Goal: Task Accomplishment & Management: Manage account settings

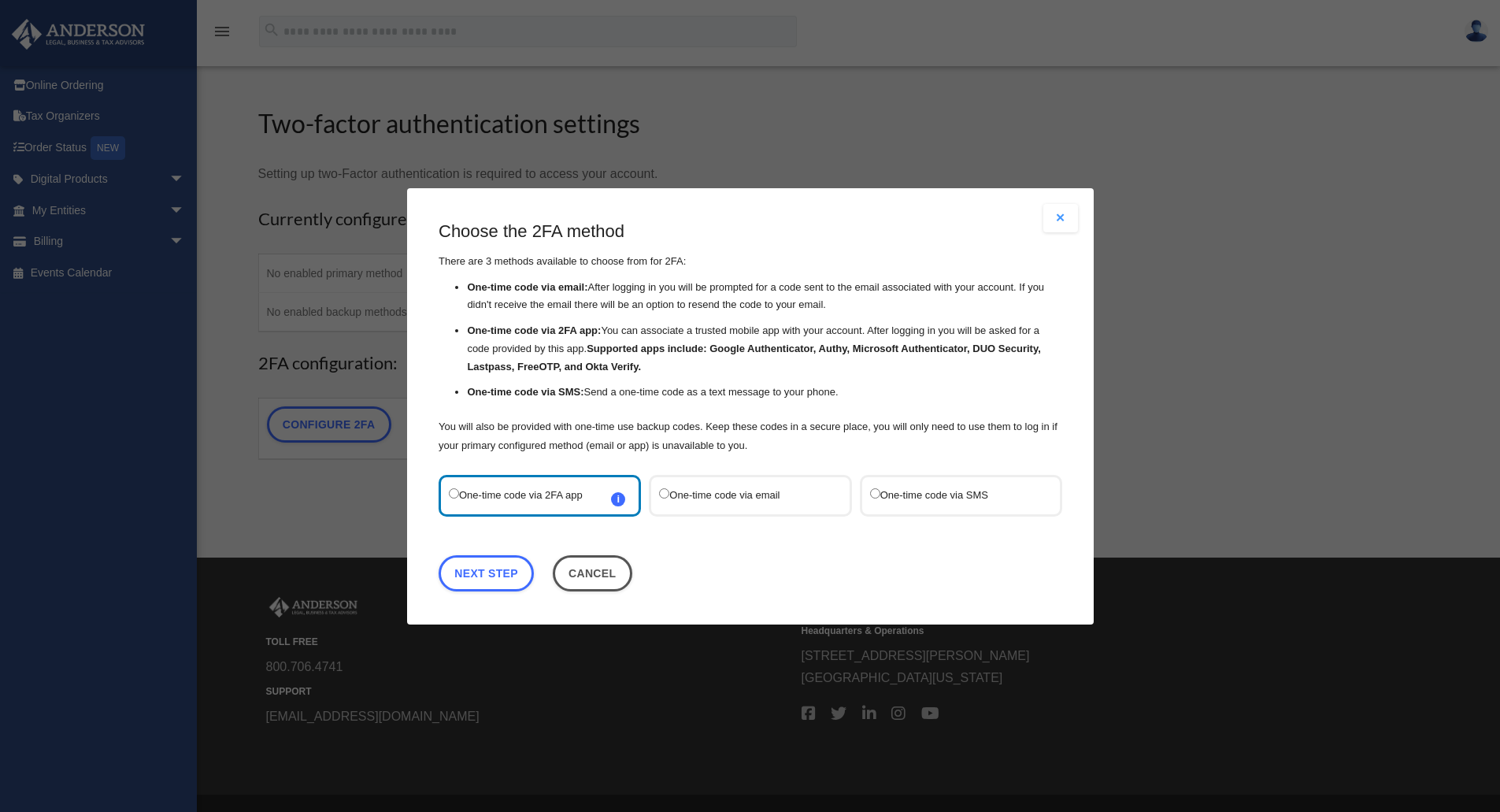
click at [900, 501] on label "One-time code via SMS" at bounding box center [952, 495] width 166 height 21
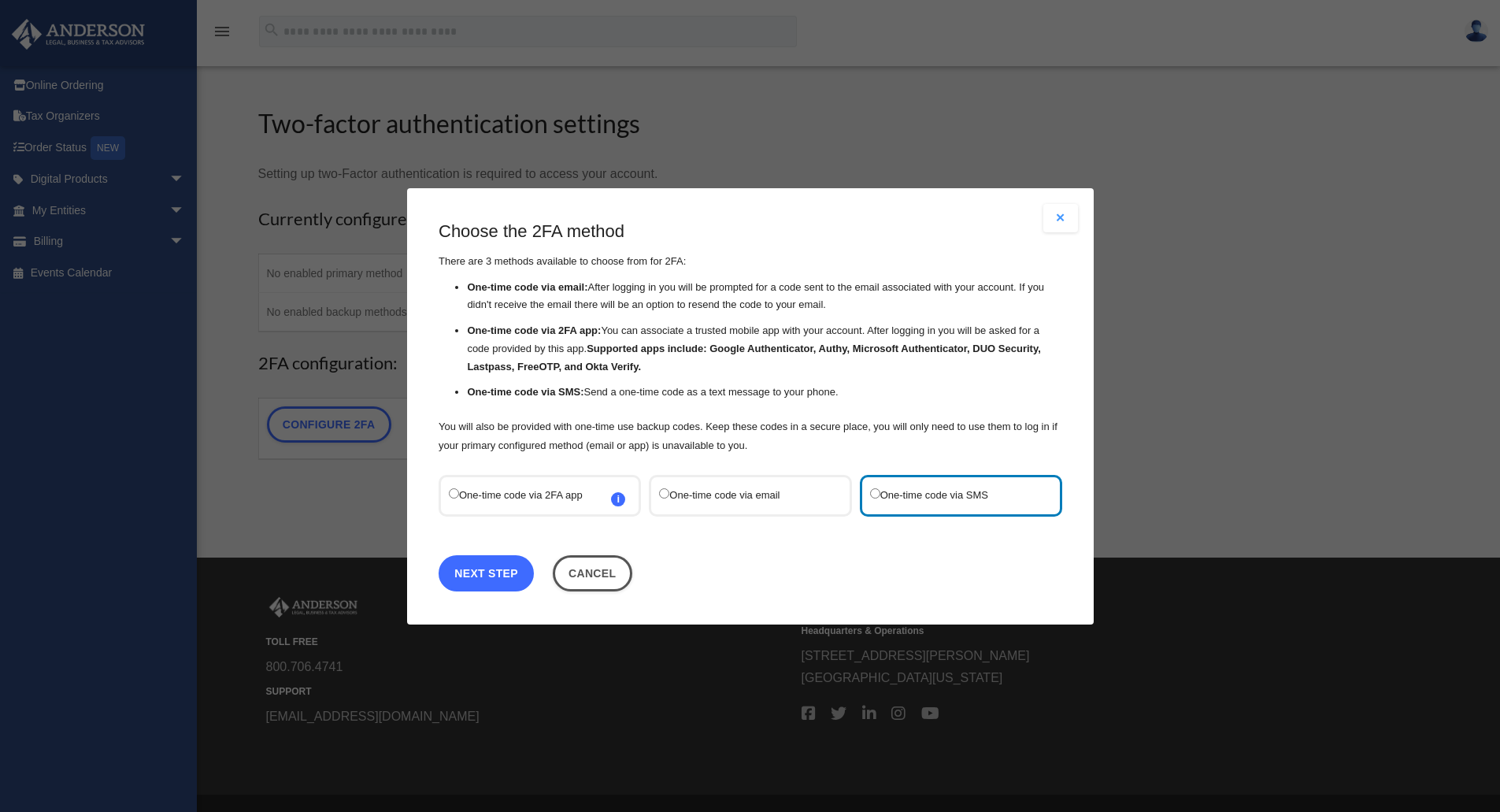
click at [506, 573] on link "Next Step" at bounding box center [486, 572] width 96 height 36
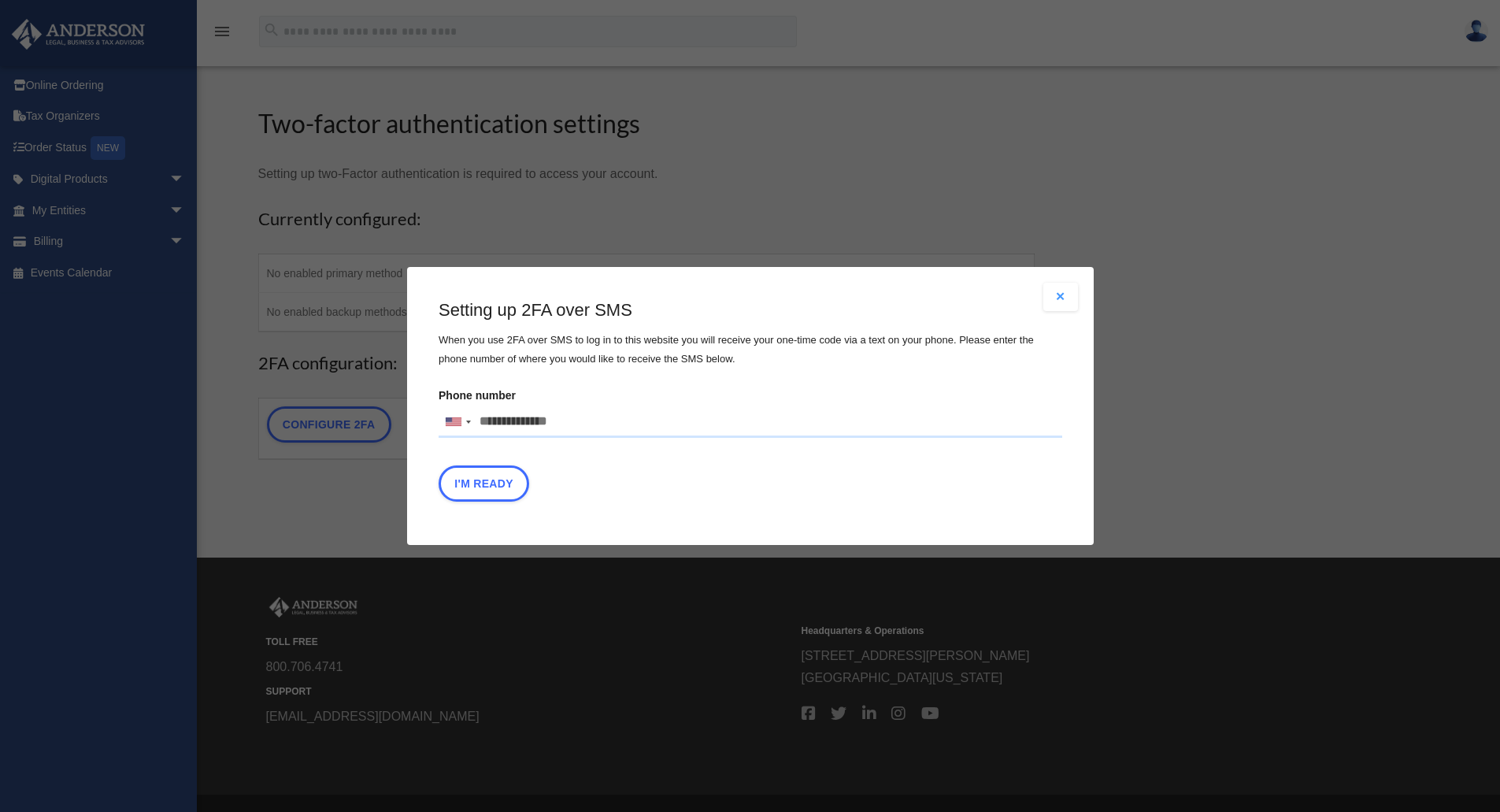
click at [585, 426] on input "Phone number United States +1 United Kingdom +44 Afghanistan (‫افغانستان‬‎) +93…" at bounding box center [750, 422] width 624 height 32
type input "**********"
click at [501, 485] on button "I'm Ready" at bounding box center [483, 483] width 91 height 36
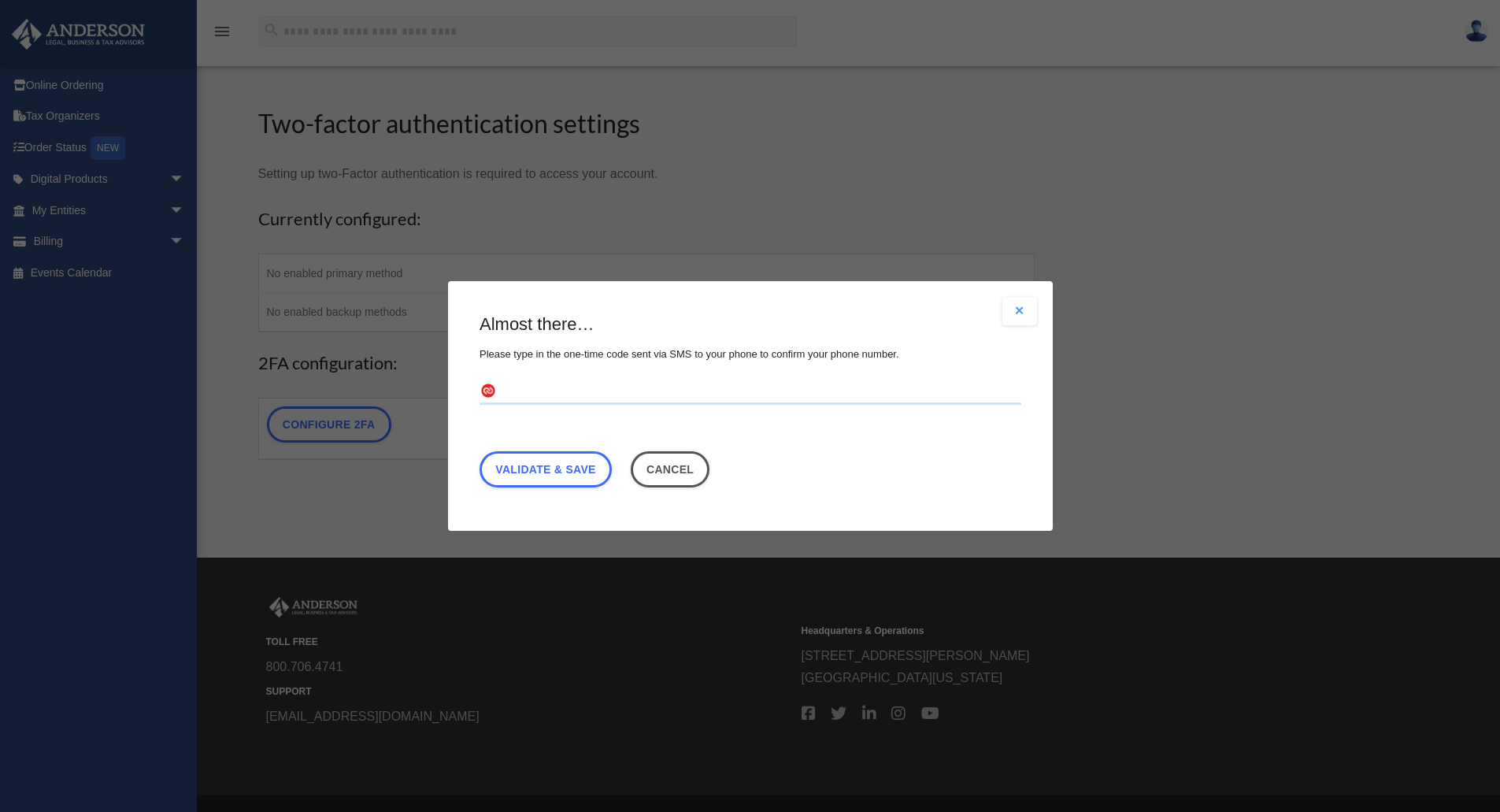
click at [584, 392] on input "text" at bounding box center [750, 392] width 542 height 25
drag, startPoint x: 557, startPoint y: 382, endPoint x: 549, endPoint y: 385, distance: 8.5
click at [551, 384] on input "text" at bounding box center [750, 392] width 542 height 25
type input "******"
click at [548, 460] on link "Validate & Save" at bounding box center [546, 469] width 132 height 36
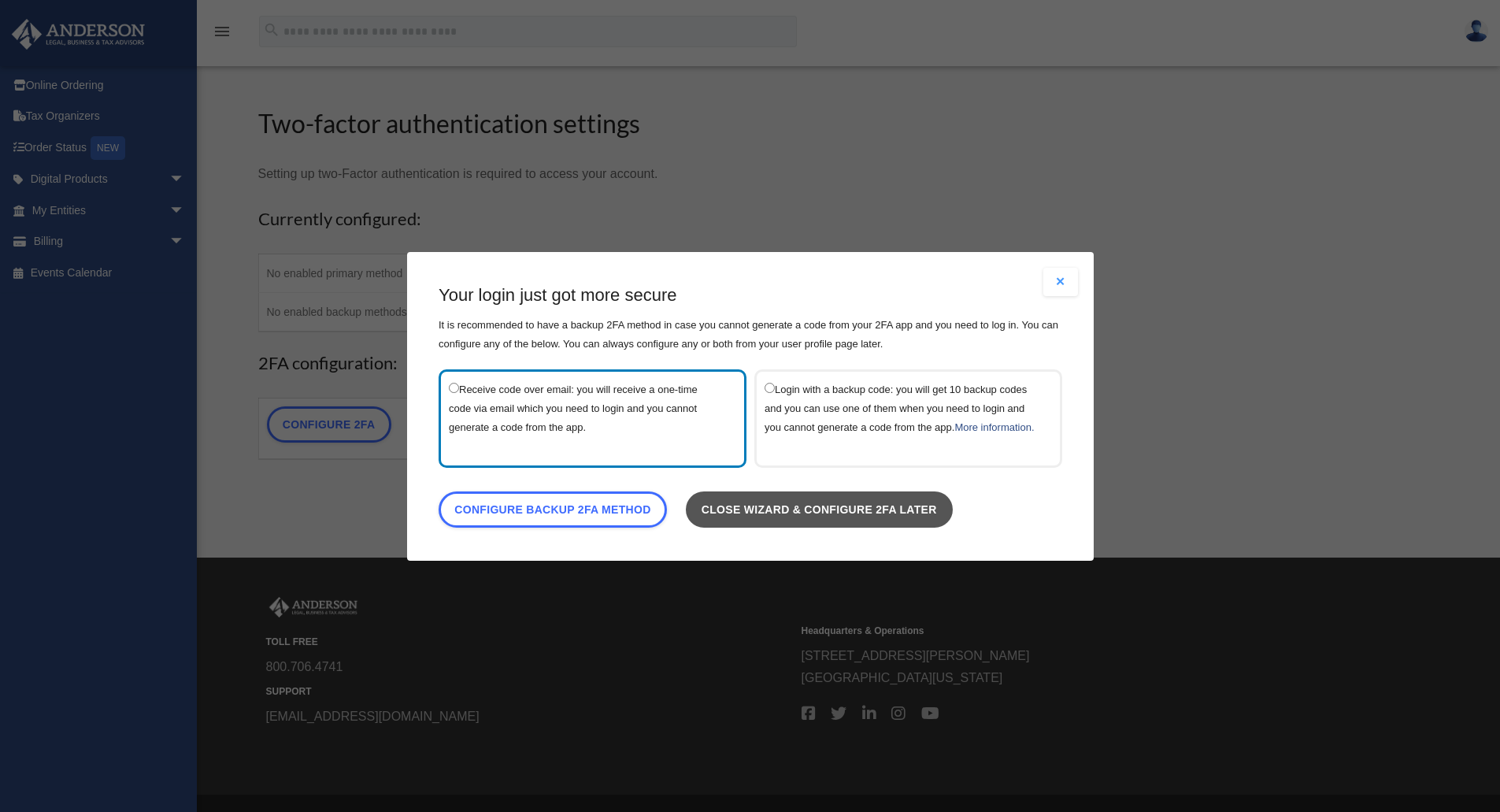
click at [858, 522] on link "Close wizard & configure 2FA later" at bounding box center [819, 509] width 267 height 36
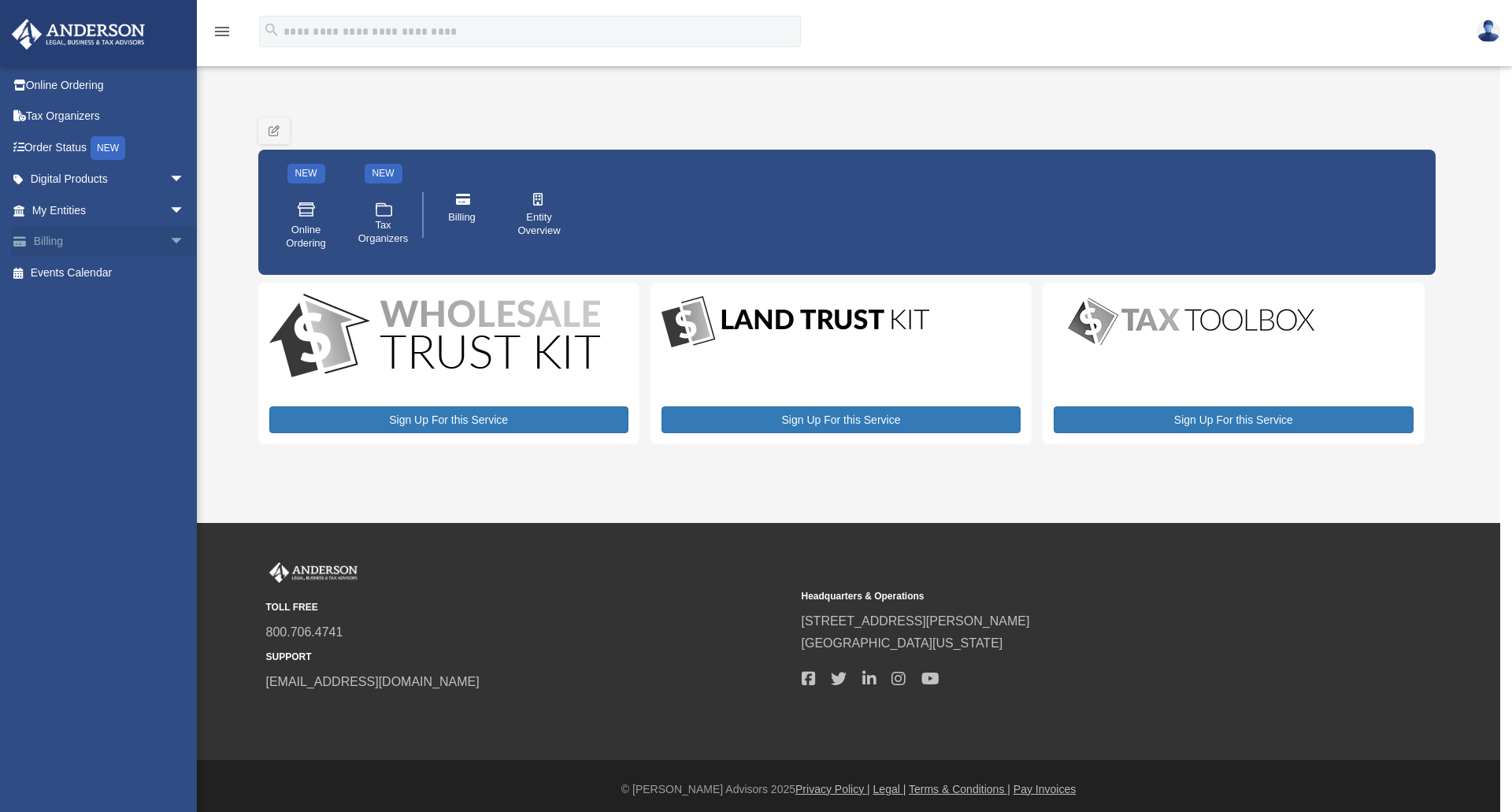
click at [97, 243] on link "Billing arrow_drop_down" at bounding box center [110, 241] width 198 height 32
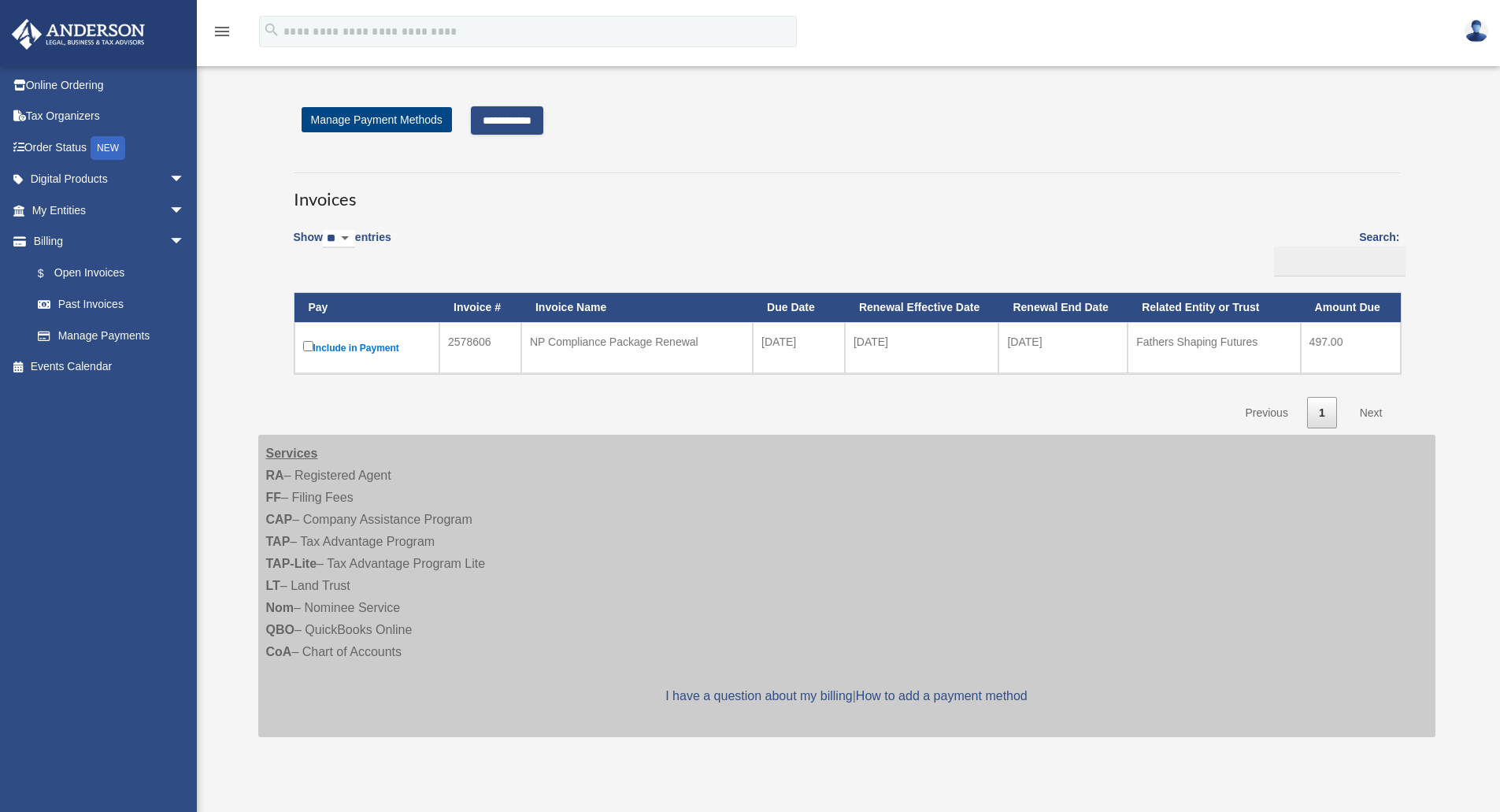
click at [512, 120] on input "**********" at bounding box center [507, 120] width 73 height 29
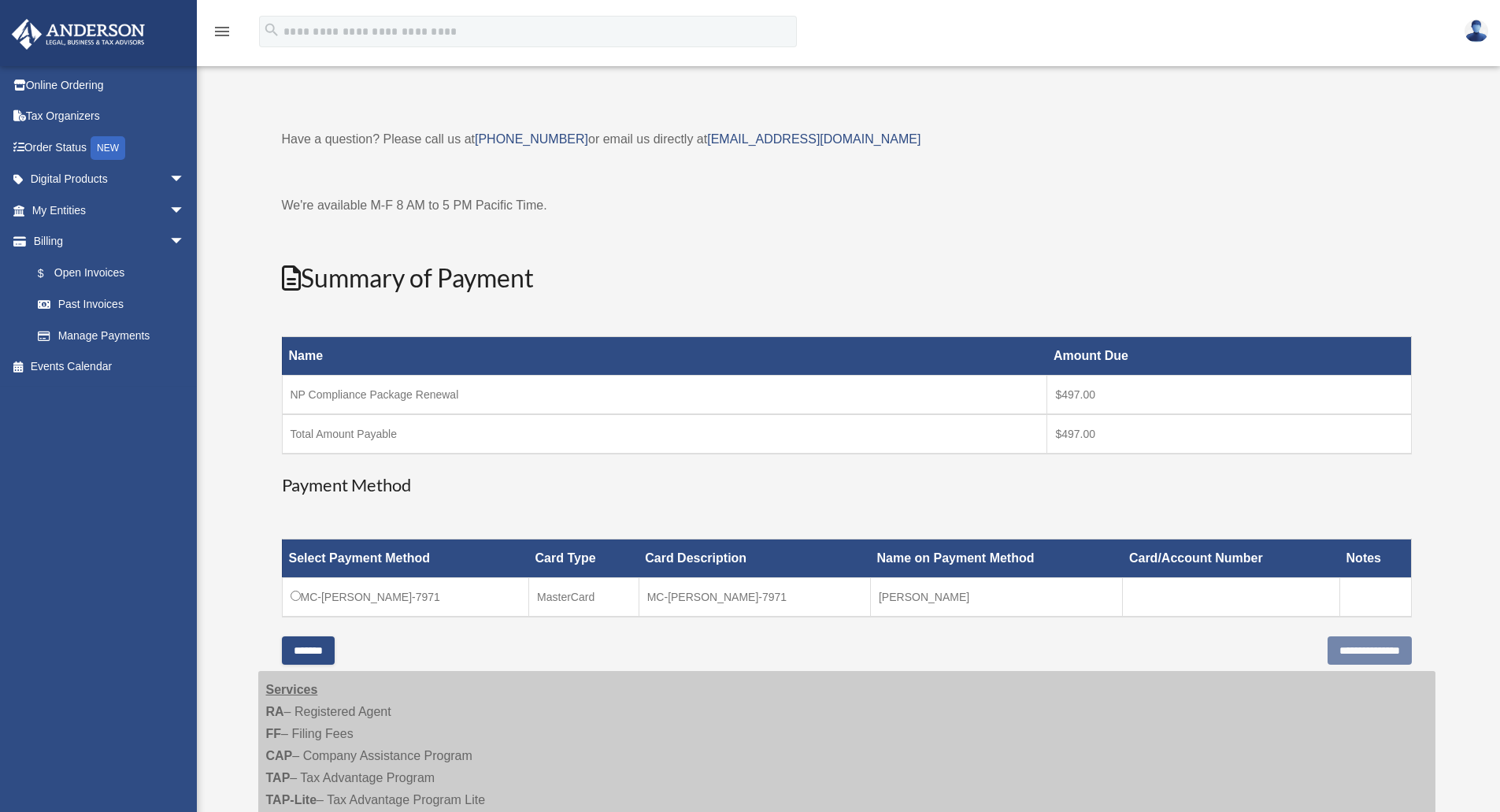
click at [294, 602] on td "MC-Jesus-Fernandez-7971" at bounding box center [406, 598] width 247 height 39
click at [1352, 648] on input "**********" at bounding box center [1370, 650] width 84 height 29
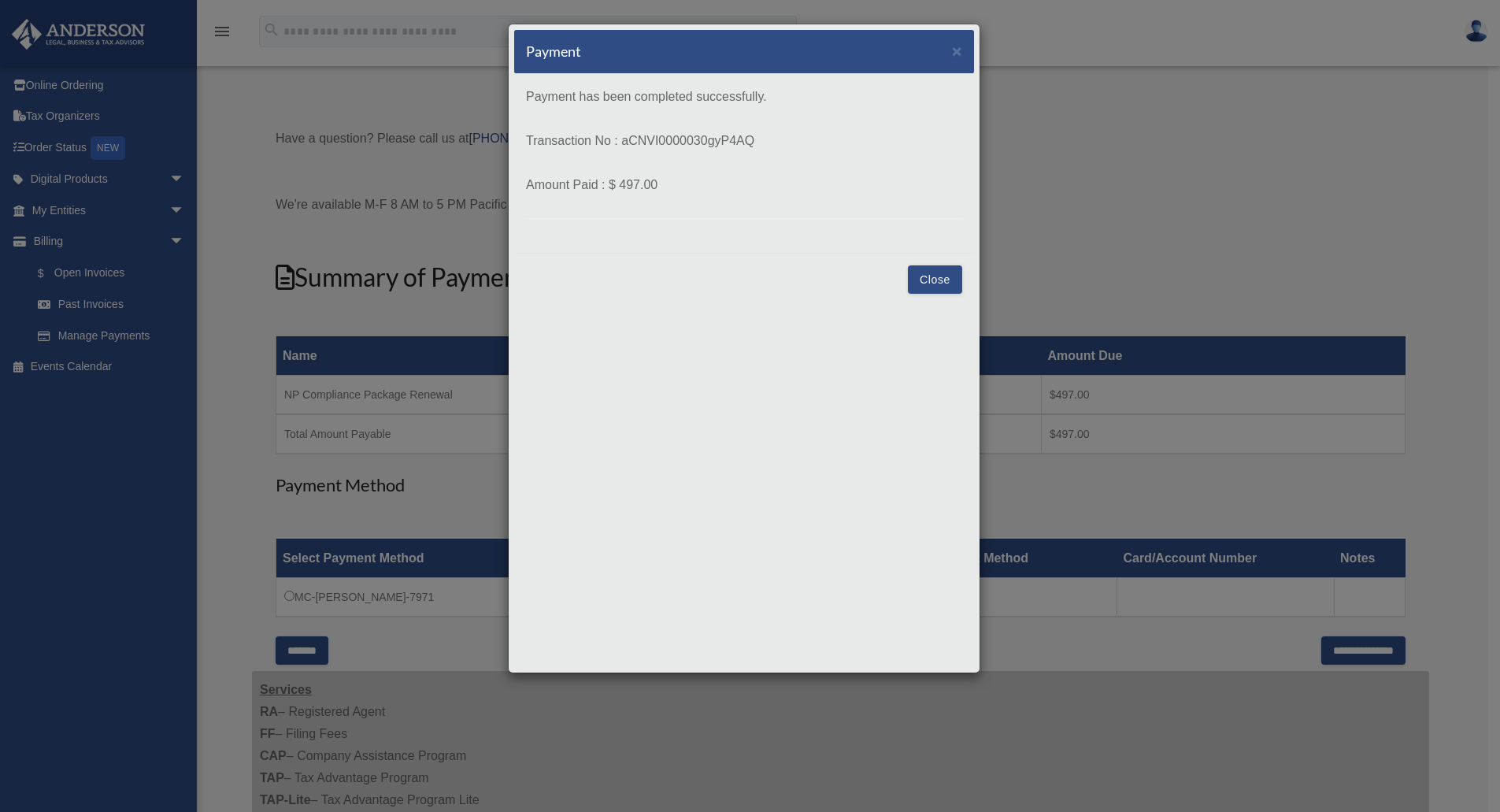
click at [944, 284] on button "Close" at bounding box center [935, 280] width 54 height 29
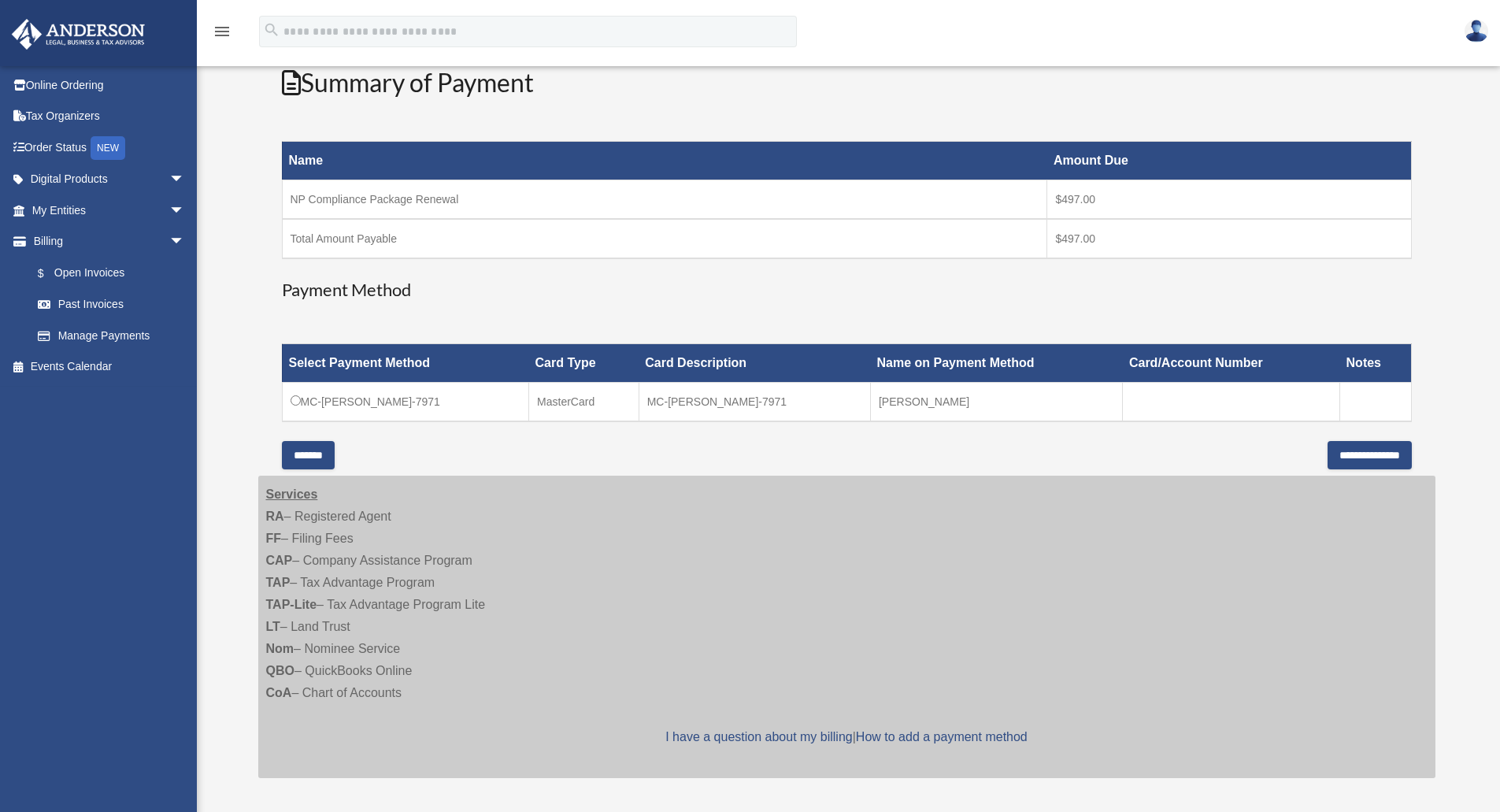
scroll to position [302, 0]
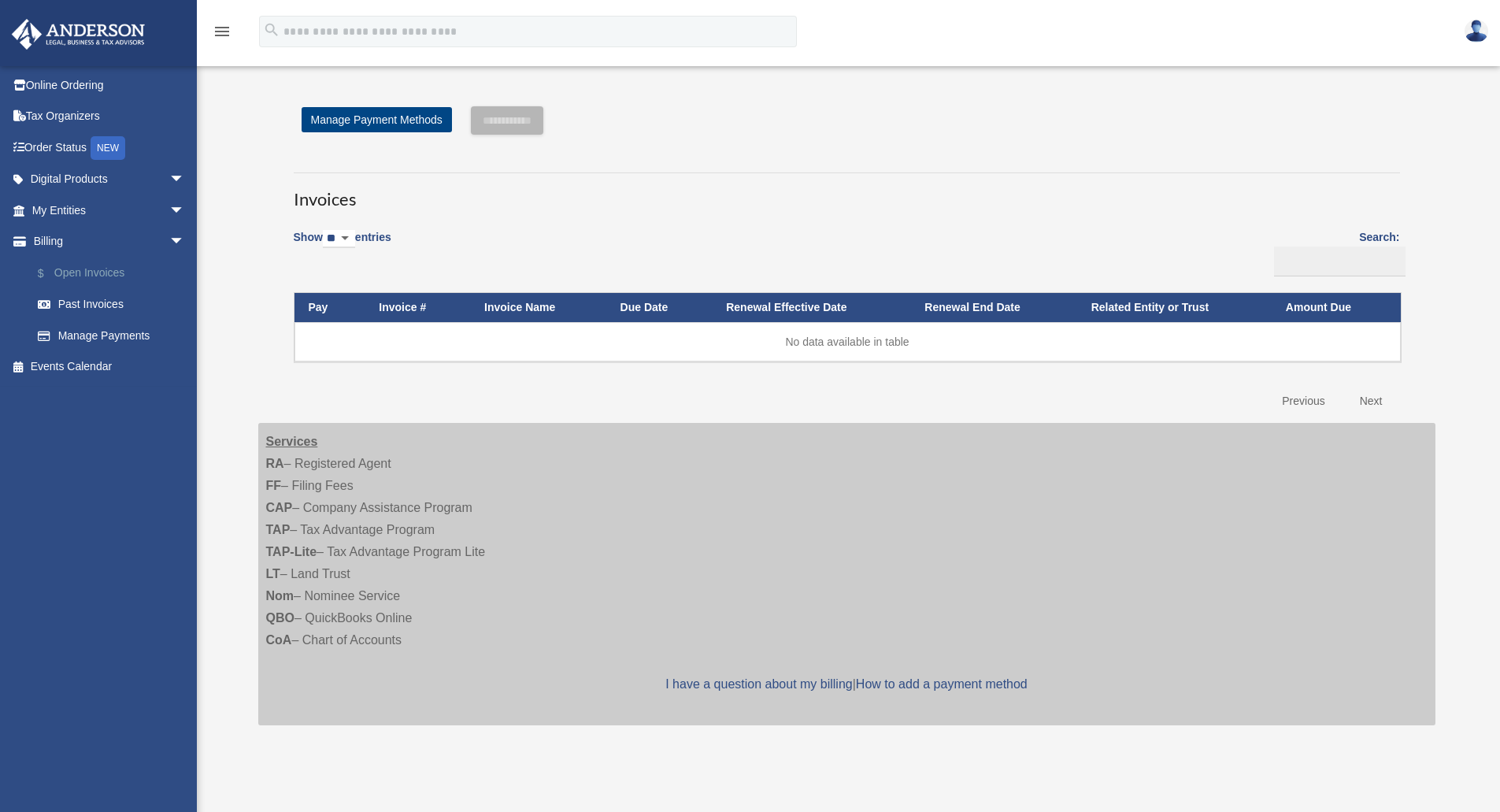
click at [88, 274] on link "$ Open Invoices" at bounding box center [115, 272] width 186 height 32
click at [102, 309] on link "Past Invoices" at bounding box center [115, 304] width 186 height 32
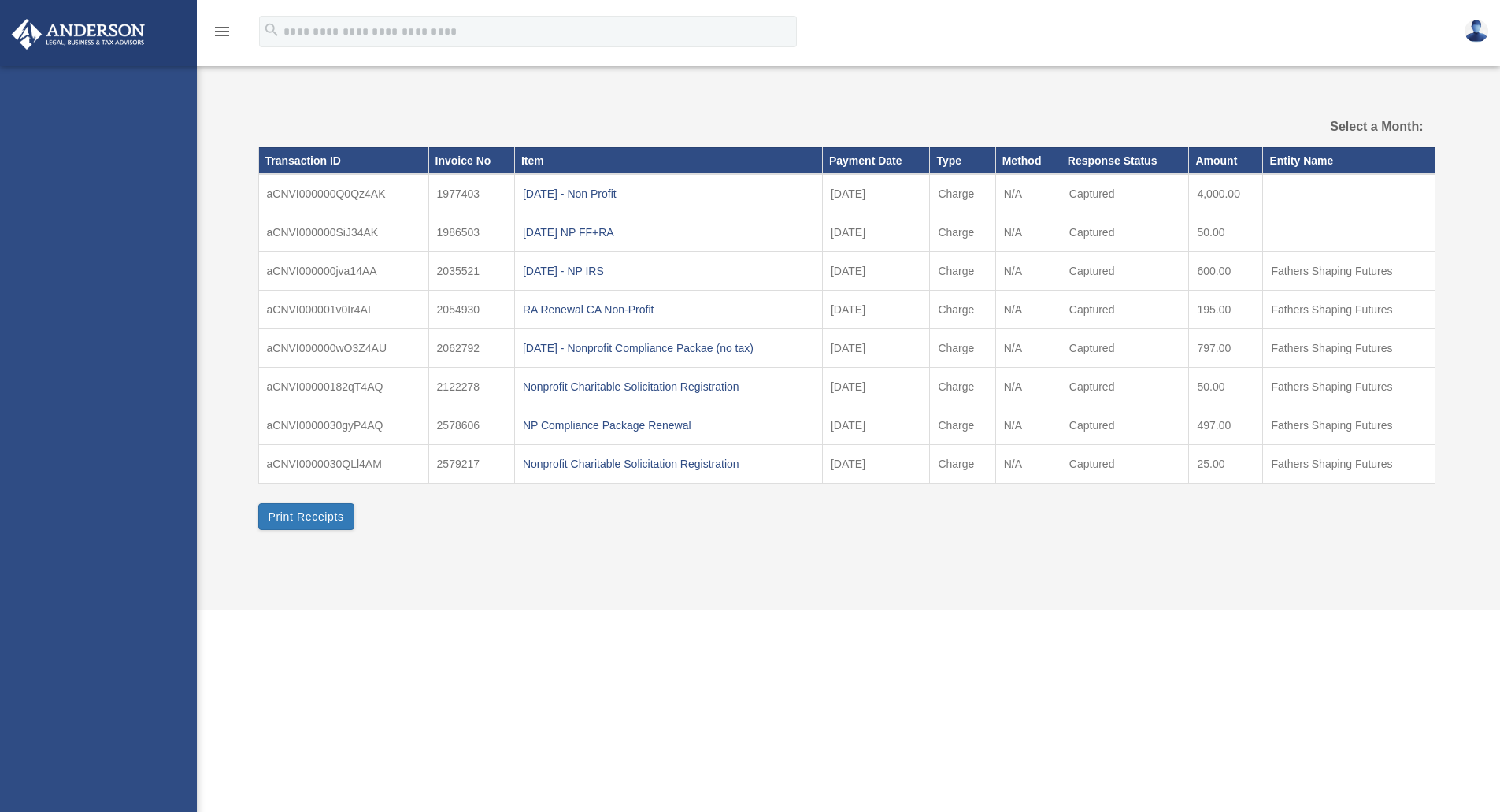
select select
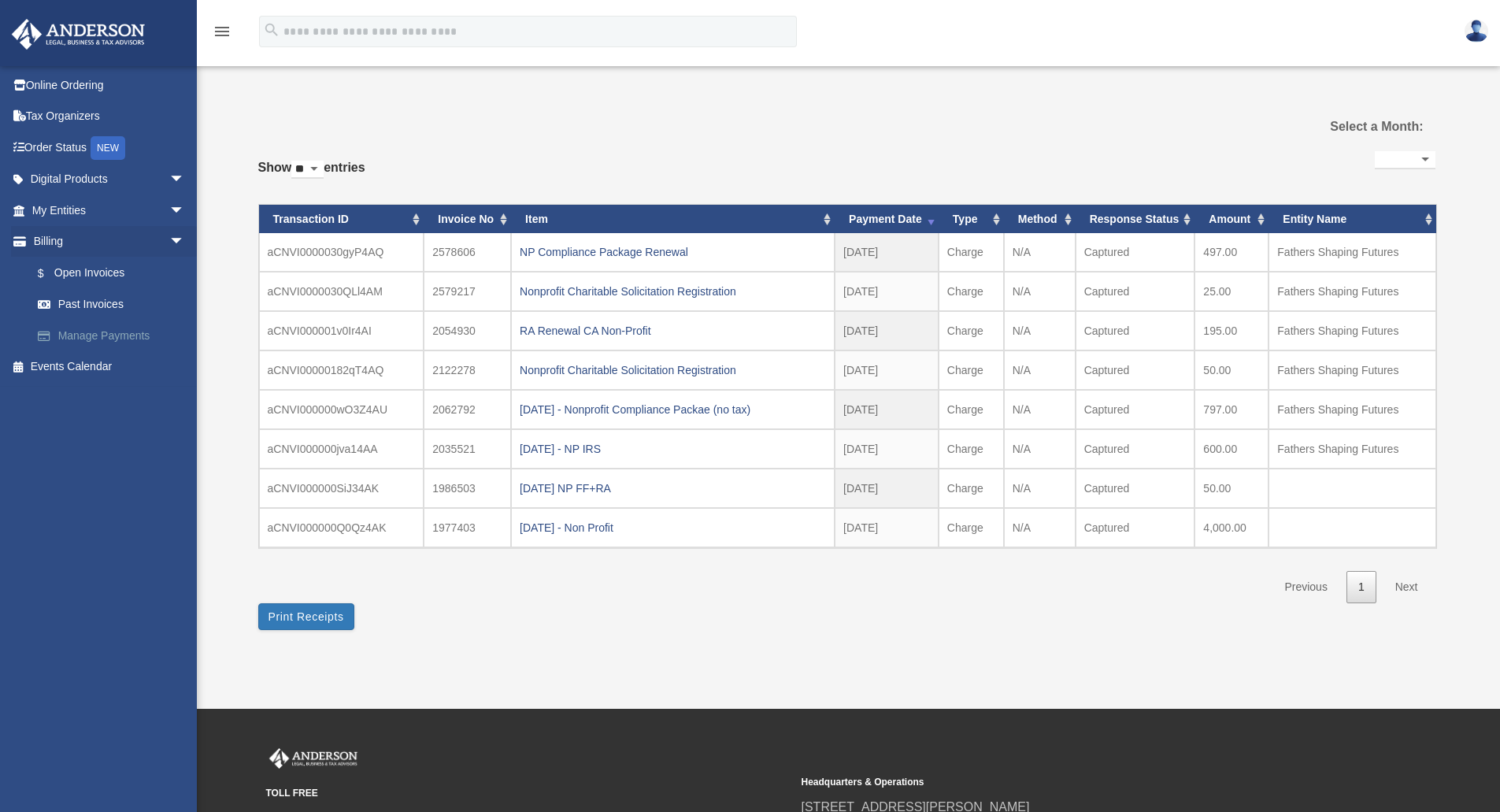
click at [100, 337] on link "Manage Payments" at bounding box center [115, 335] width 186 height 32
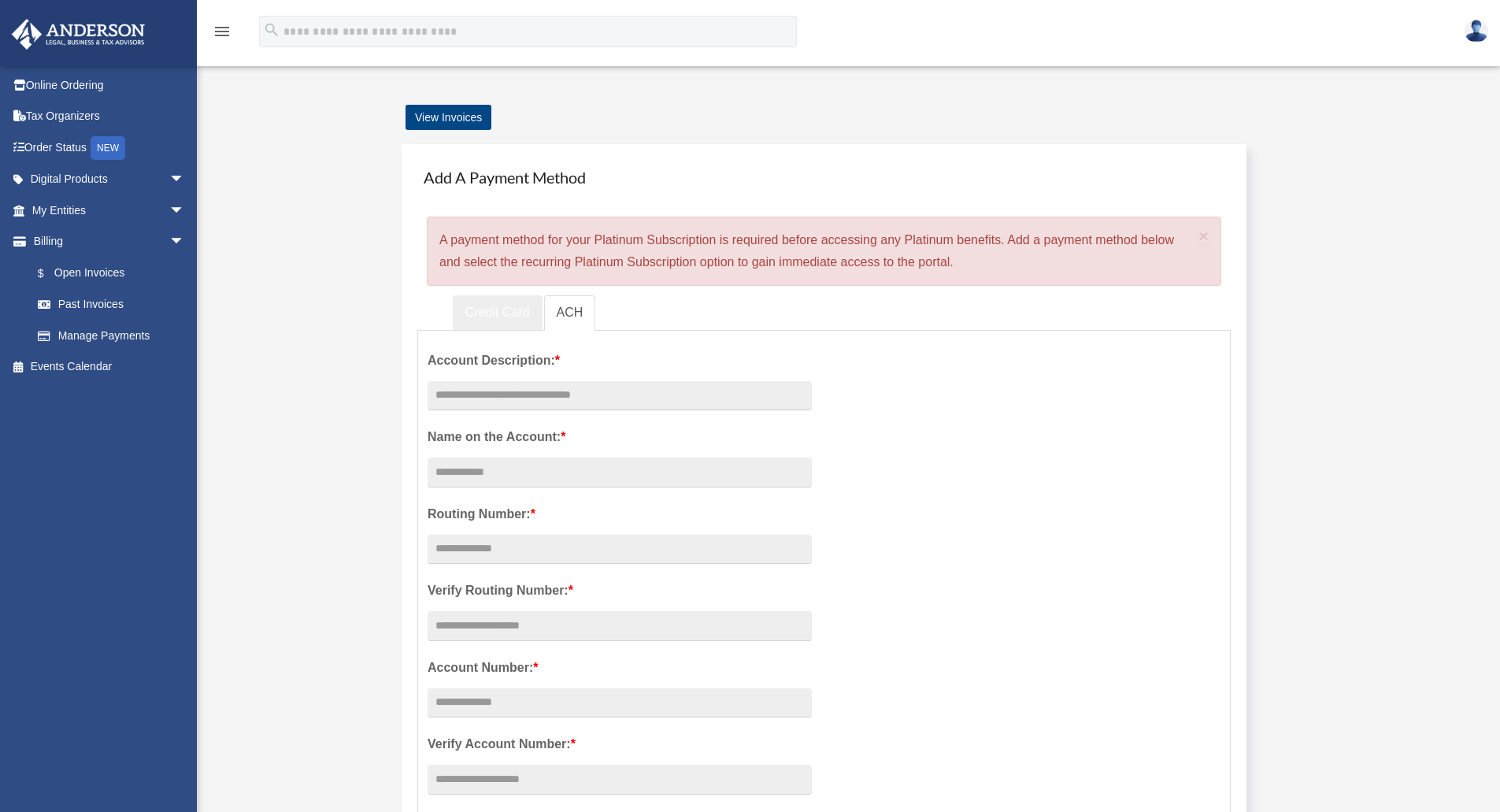
click at [516, 314] on link "Credit Card" at bounding box center [498, 312] width 90 height 35
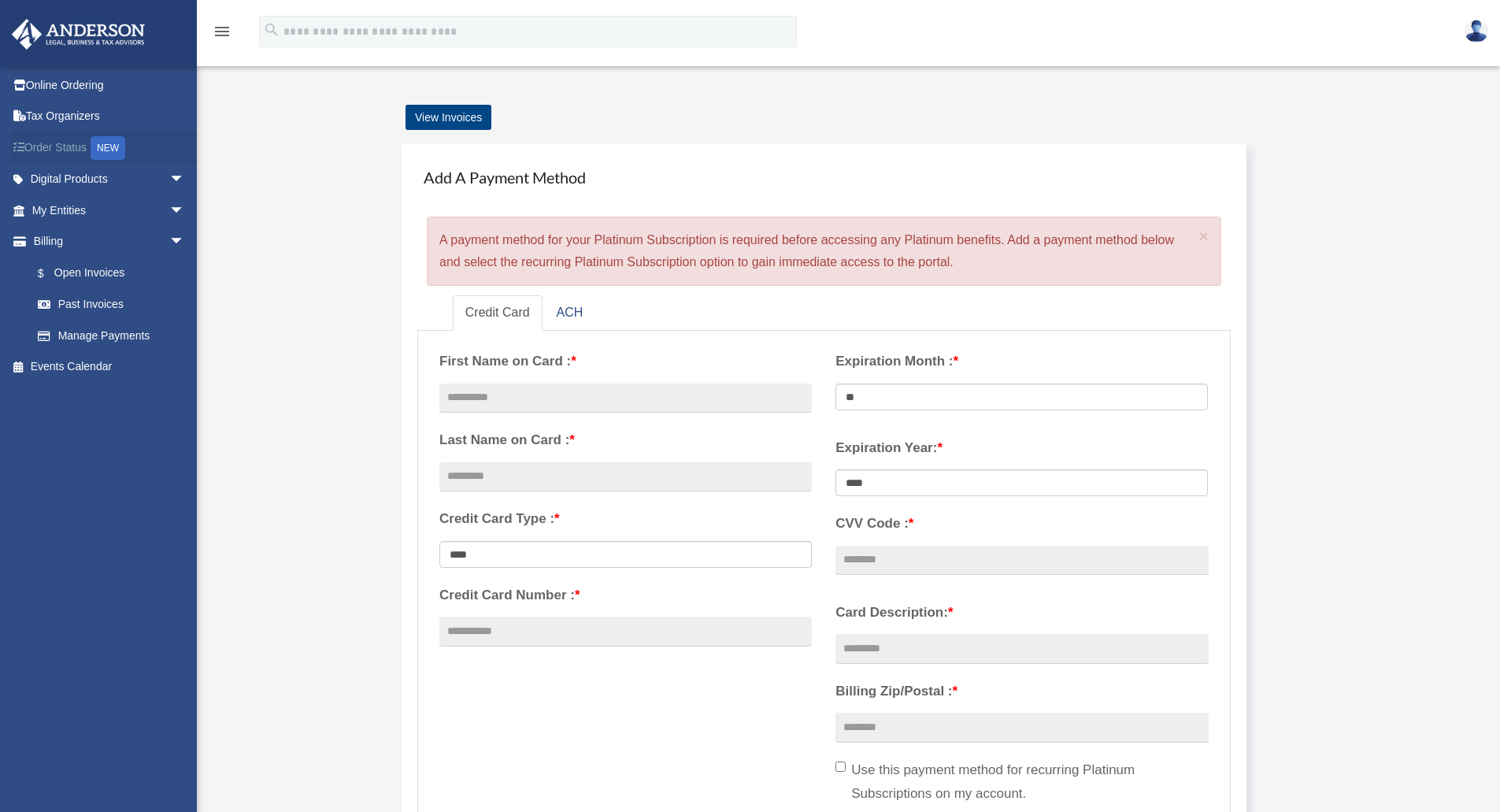
click at [65, 140] on link "Order Status NEW" at bounding box center [110, 147] width 198 height 32
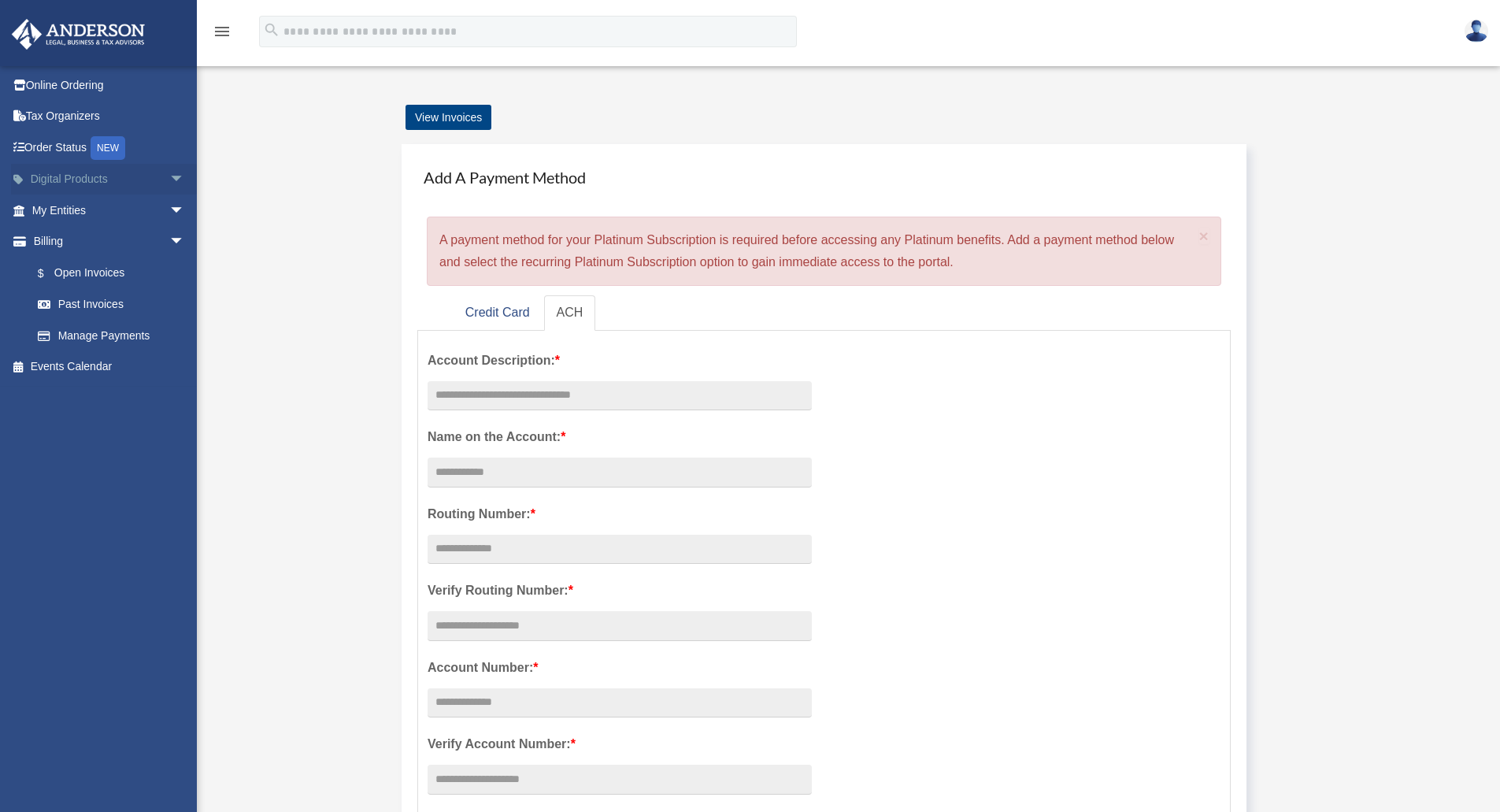
click at [61, 176] on link "Digital Products arrow_drop_down" at bounding box center [110, 179] width 198 height 32
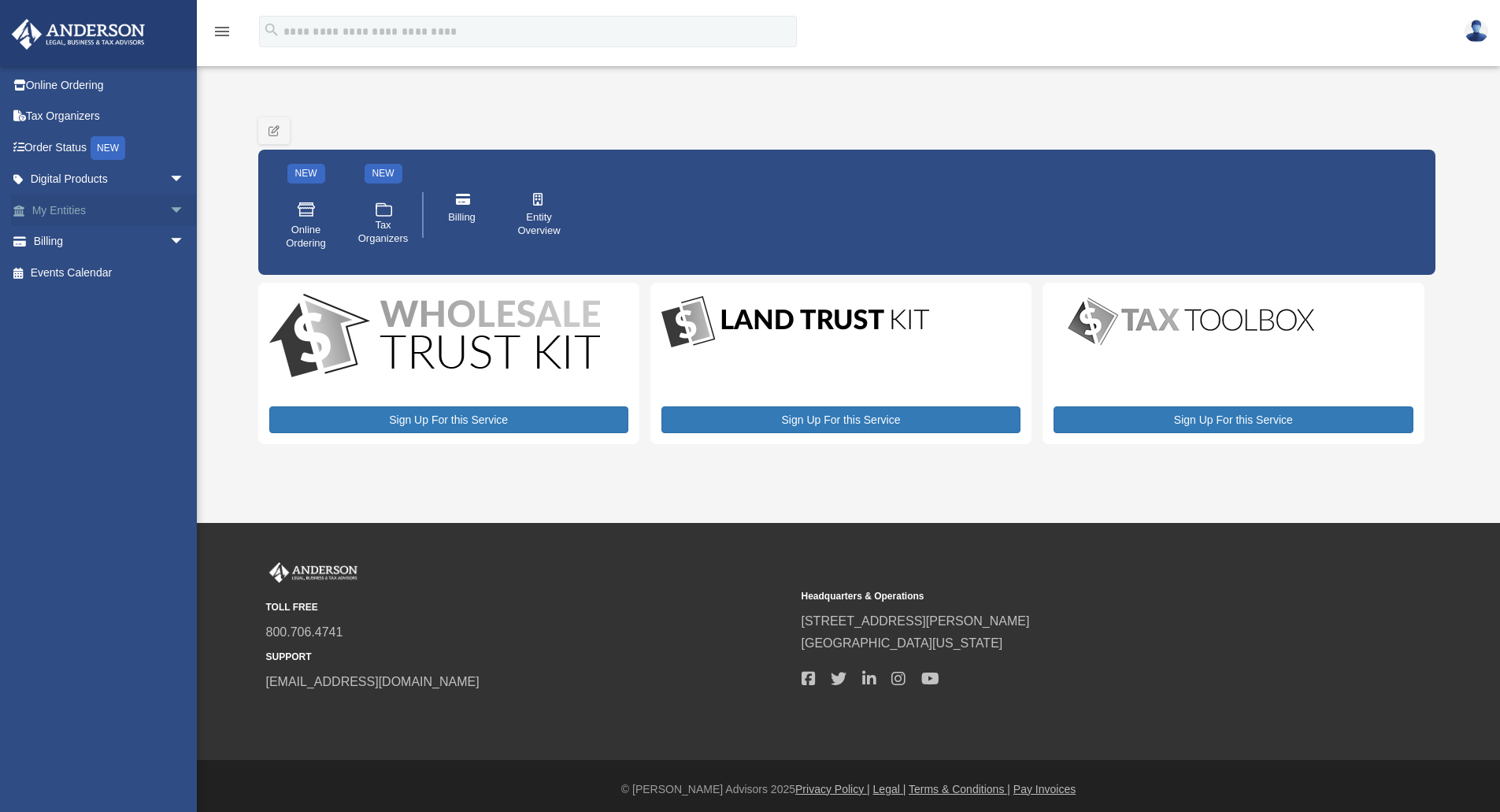
click at [101, 209] on link "My Entities arrow_drop_down" at bounding box center [110, 210] width 198 height 32
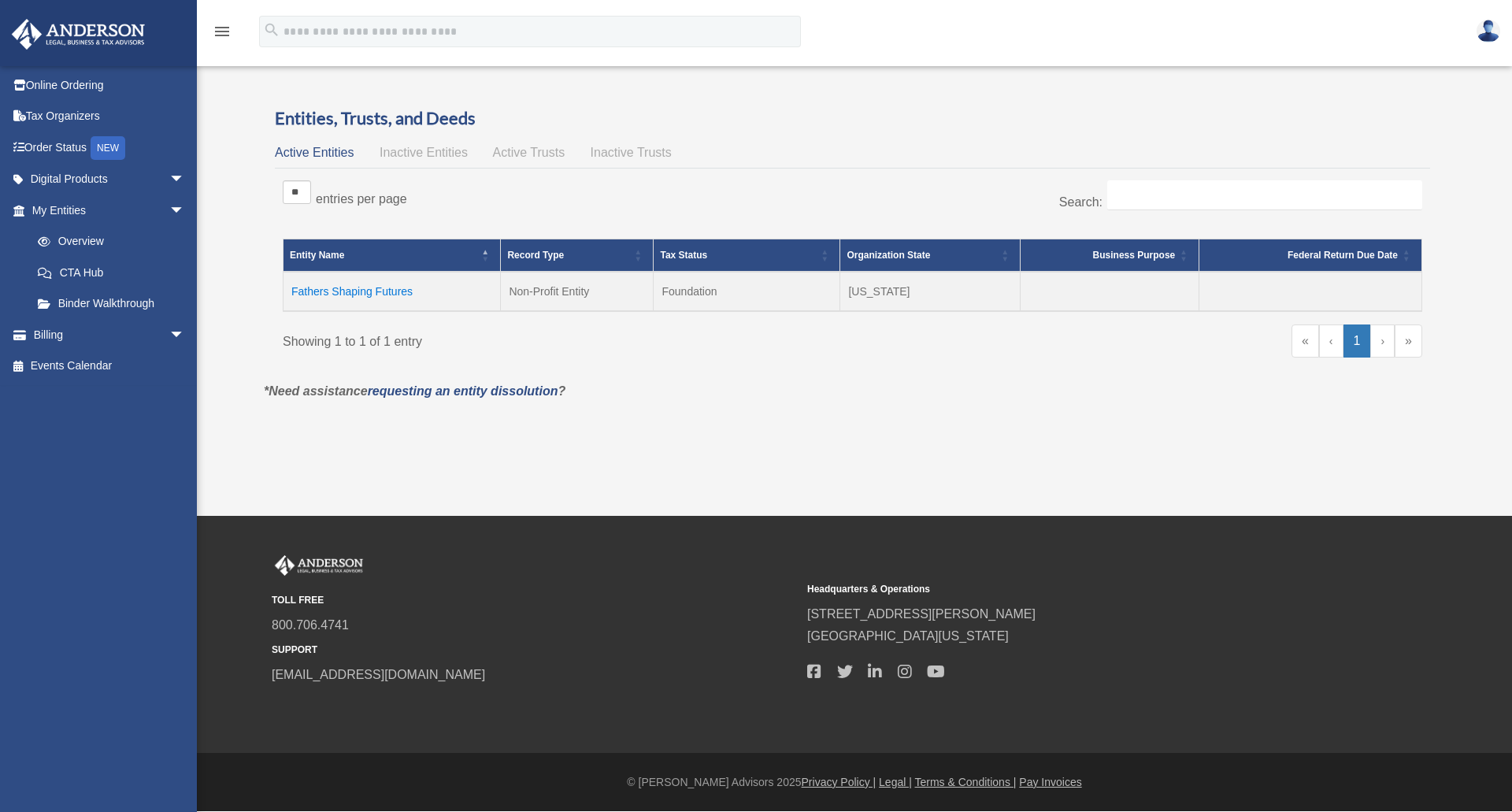
click at [427, 149] on span "Inactive Entities" at bounding box center [424, 152] width 88 height 13
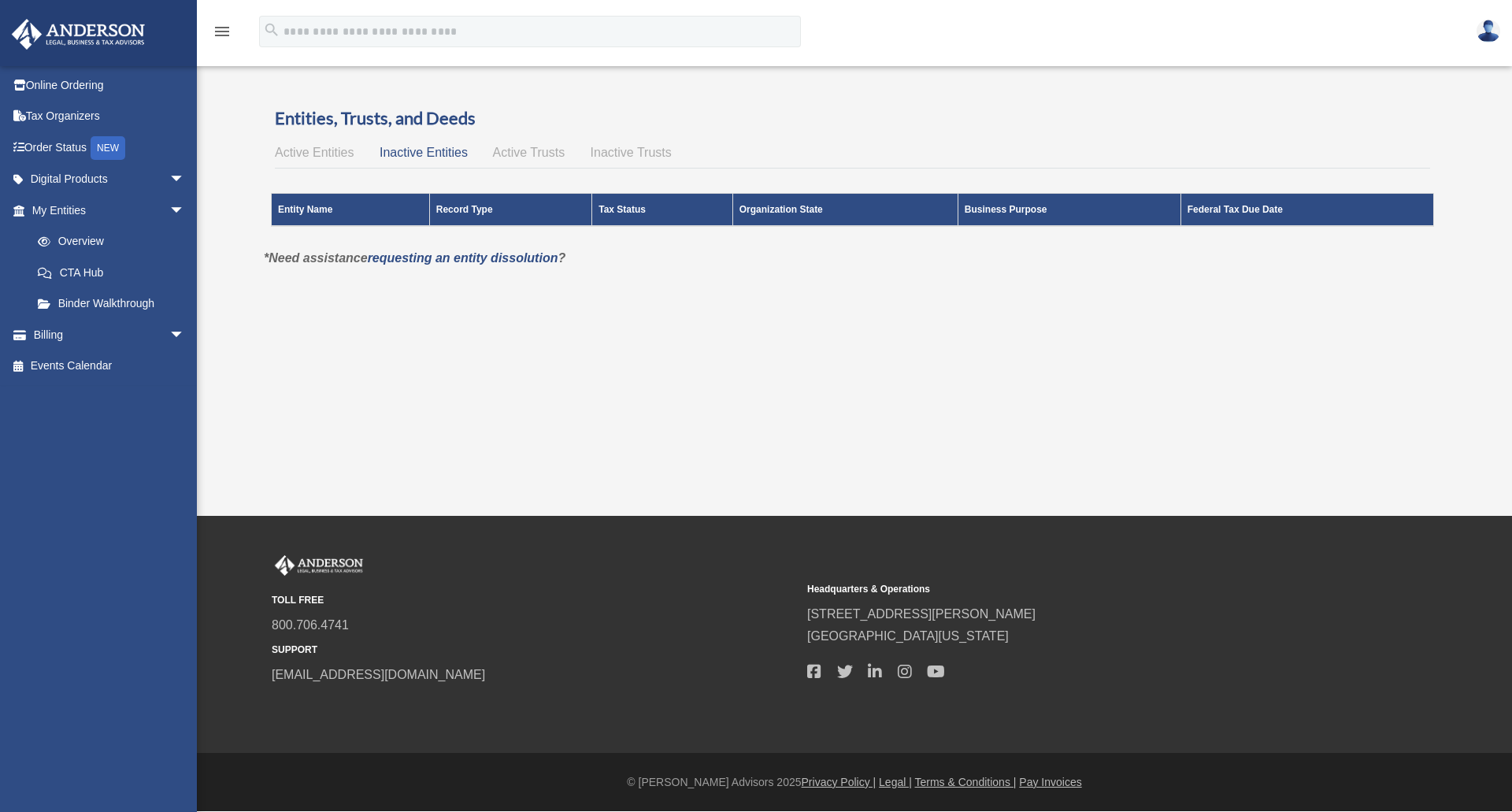
click at [521, 157] on span "Active Trusts" at bounding box center [529, 152] width 73 height 13
click at [615, 156] on span "Inactive Trusts" at bounding box center [630, 152] width 81 height 13
click at [325, 149] on span "Active Entities" at bounding box center [314, 152] width 79 height 13
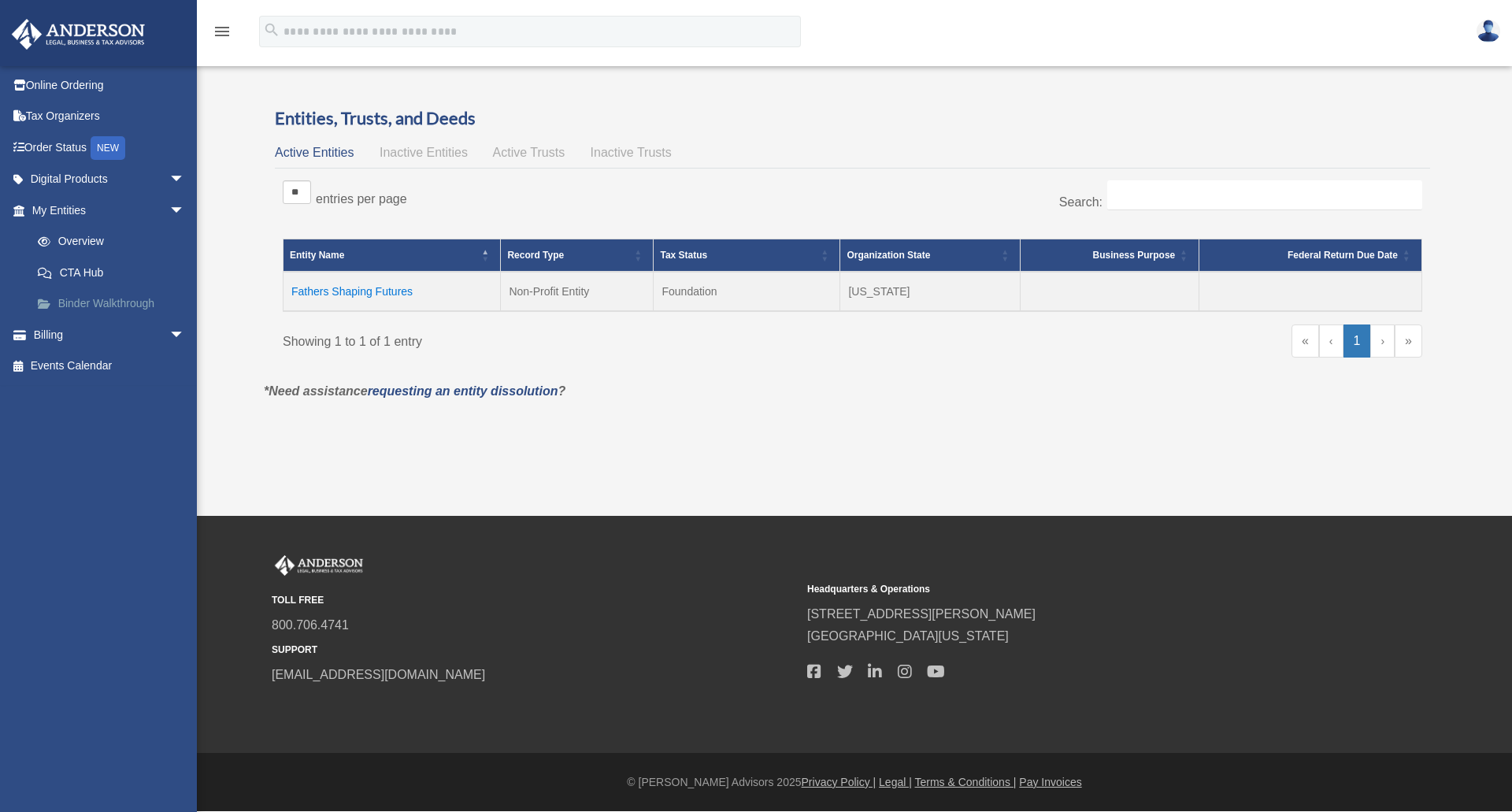
click at [97, 298] on link "Binder Walkthrough" at bounding box center [115, 303] width 186 height 32
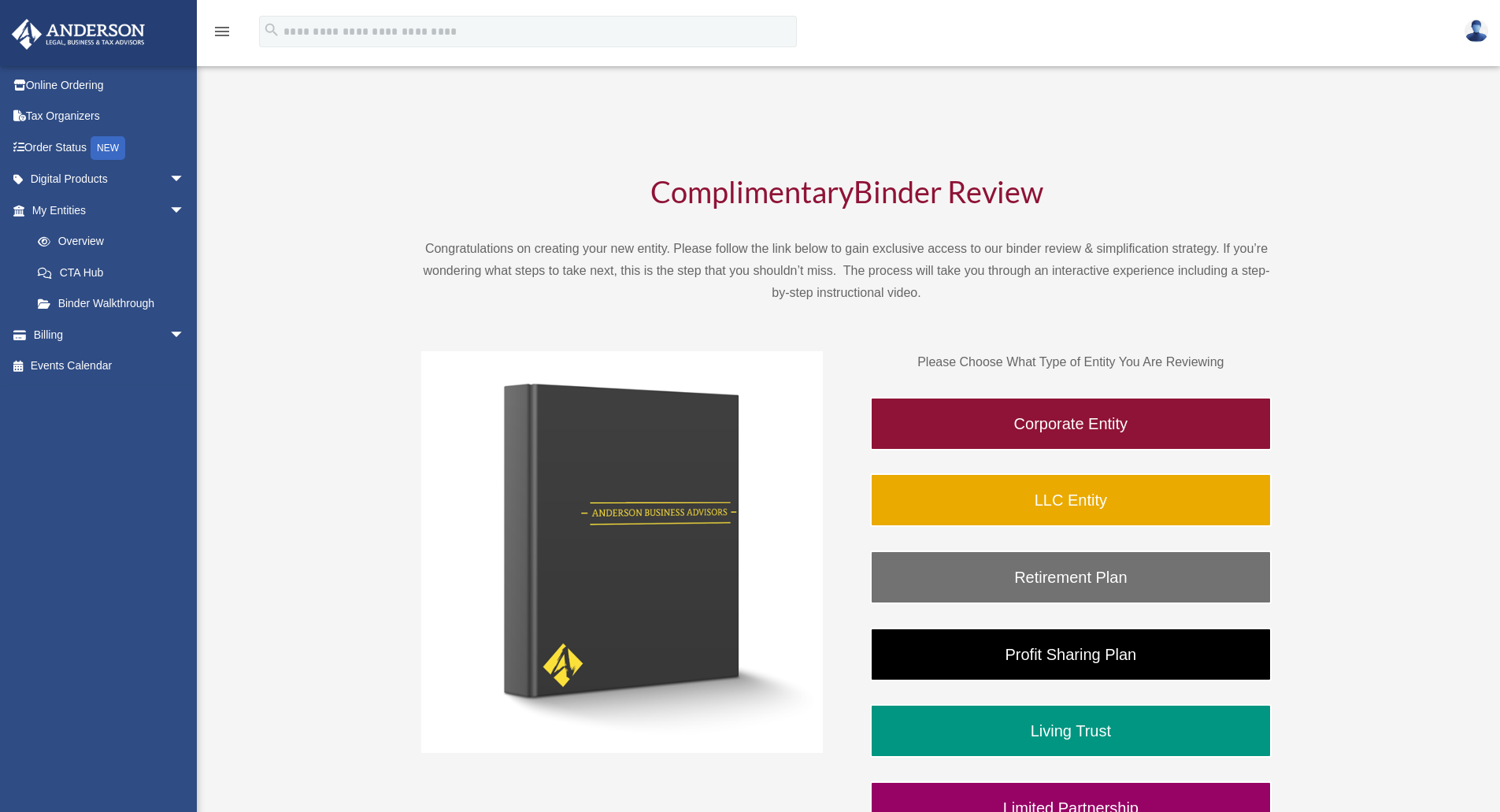
click at [48, 25] on img at bounding box center [79, 34] width 142 height 31
